Goal: Check status: Check status

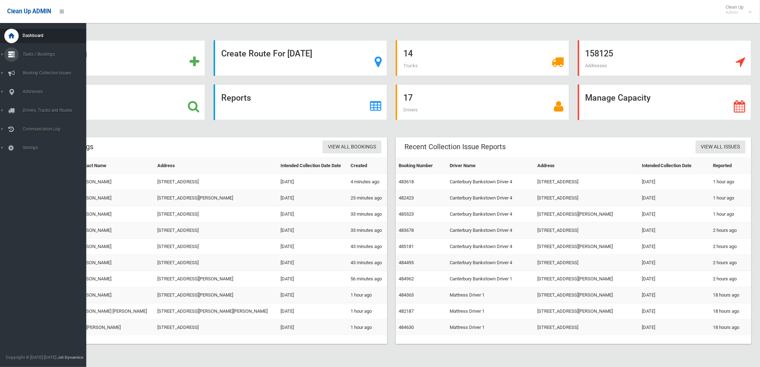
click at [5, 61] on link "Tasks / Bookings" at bounding box center [46, 54] width 92 height 14
click at [27, 106] on span "Search" at bounding box center [53, 107] width 66 height 5
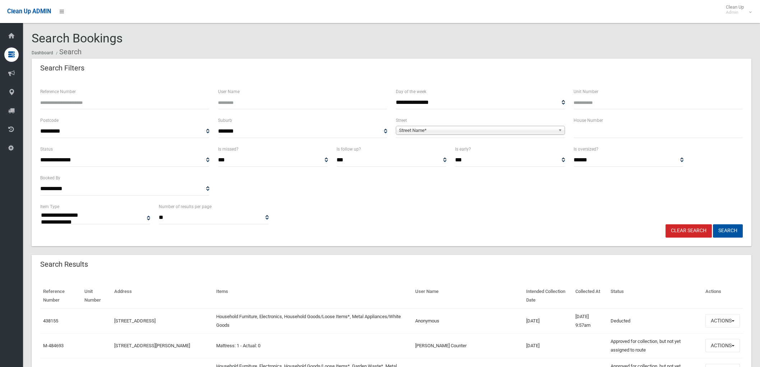
select select
click at [58, 103] on input "Reference Number" at bounding box center [124, 102] width 169 height 13
type input "******"
click at [713, 224] on button "Search" at bounding box center [728, 230] width 30 height 13
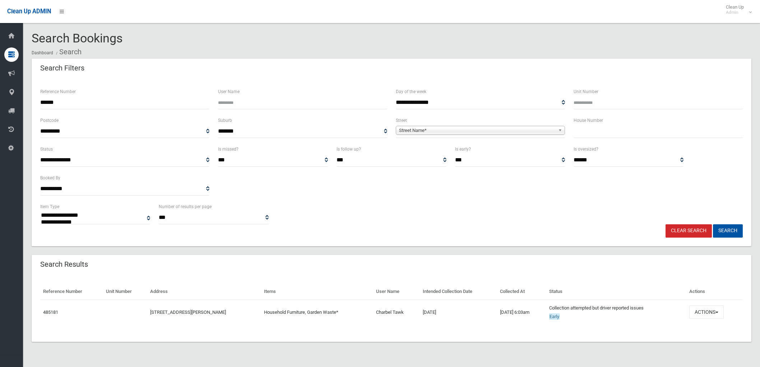
select select
click at [621, 306] on td "Collection attempted but driver reported issues Early This booking was complete…" at bounding box center [616, 312] width 140 height 25
click at [706, 311] on button "Actions" at bounding box center [706, 311] width 34 height 13
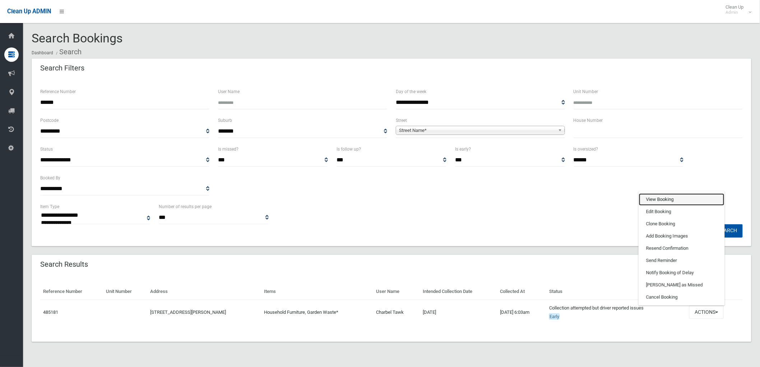
click at [658, 199] on link "View Booking" at bounding box center [681, 199] width 85 height 12
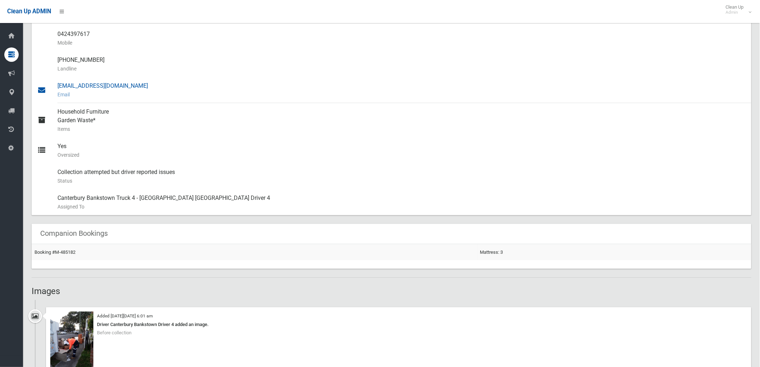
scroll to position [319, 0]
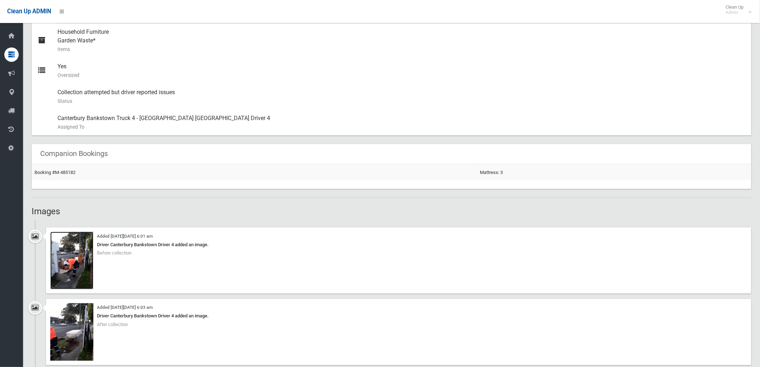
click at [72, 262] on img at bounding box center [71, 260] width 43 height 57
click at [76, 328] on img at bounding box center [71, 331] width 43 height 57
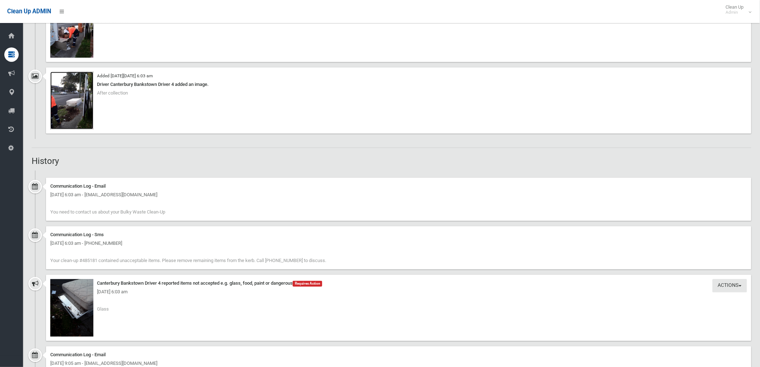
scroll to position [519, 0]
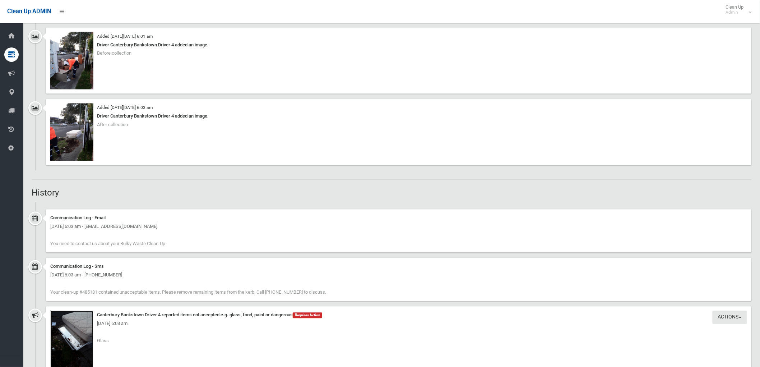
click at [81, 317] on img at bounding box center [71, 339] width 43 height 57
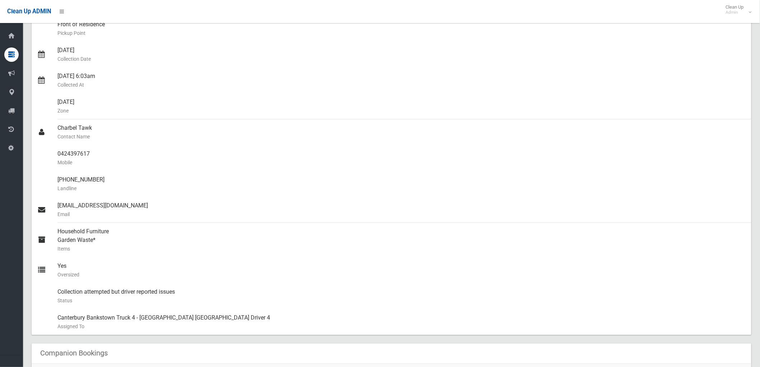
scroll to position [0, 0]
